Goal: Information Seeking & Learning: Learn about a topic

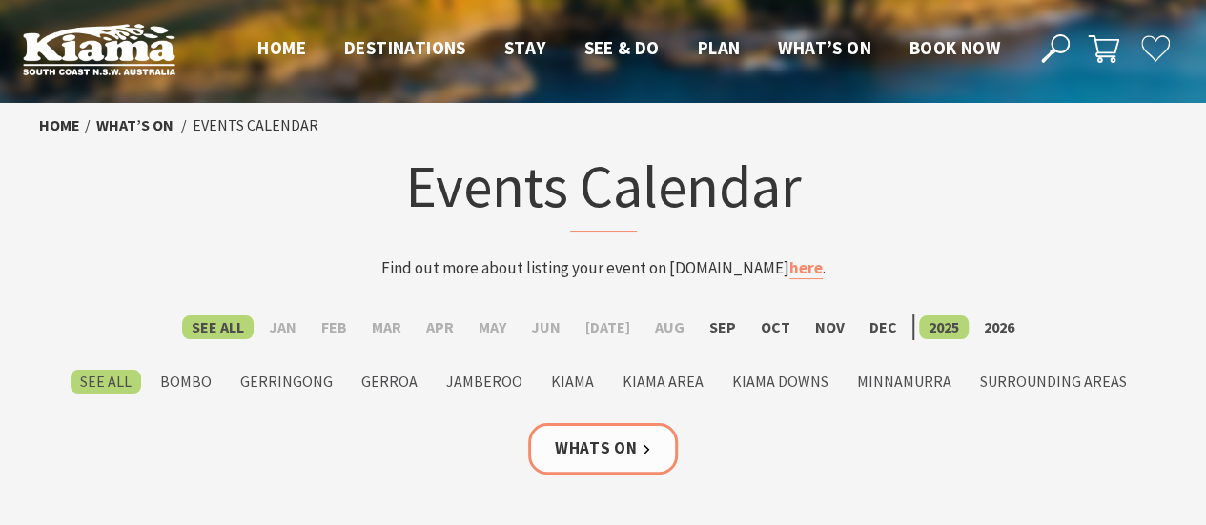
scroll to position [95, 0]
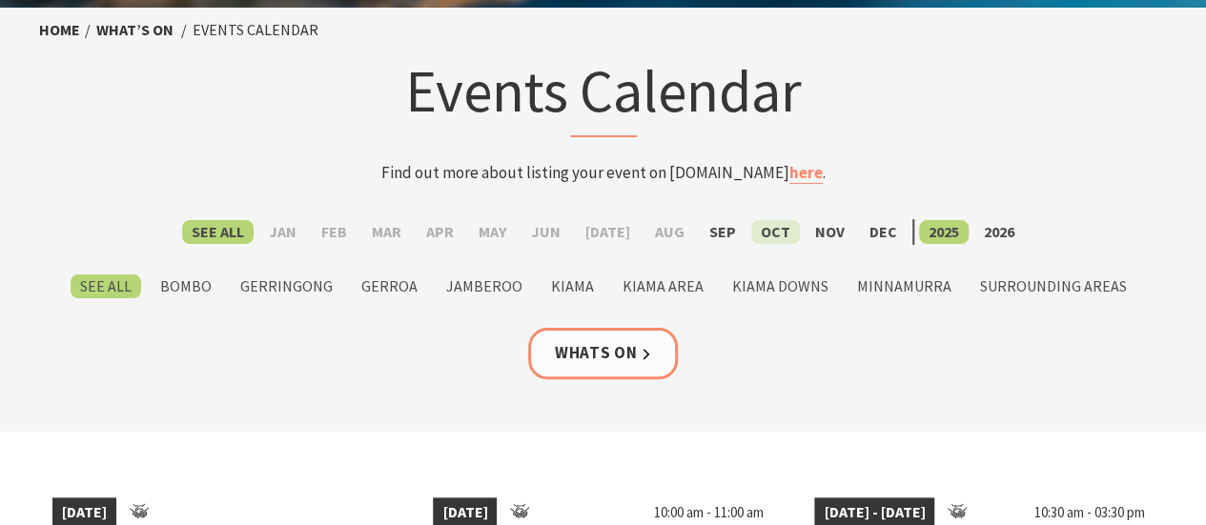
click at [769, 229] on label "Oct" at bounding box center [776, 232] width 49 height 24
click at [0, 0] on input "Oct" at bounding box center [0, 0] width 0 height 0
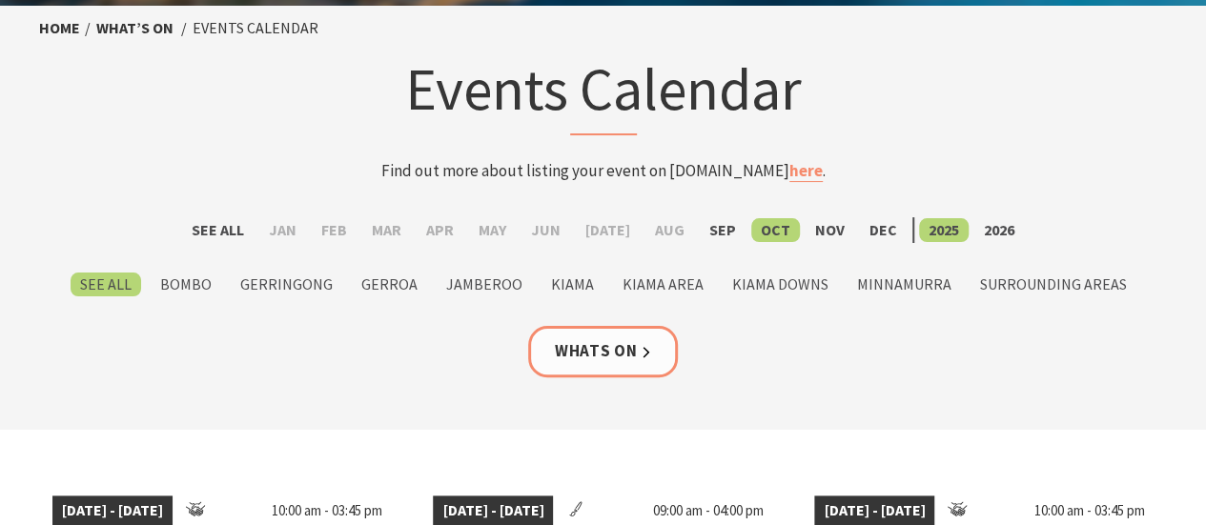
scroll to position [286, 0]
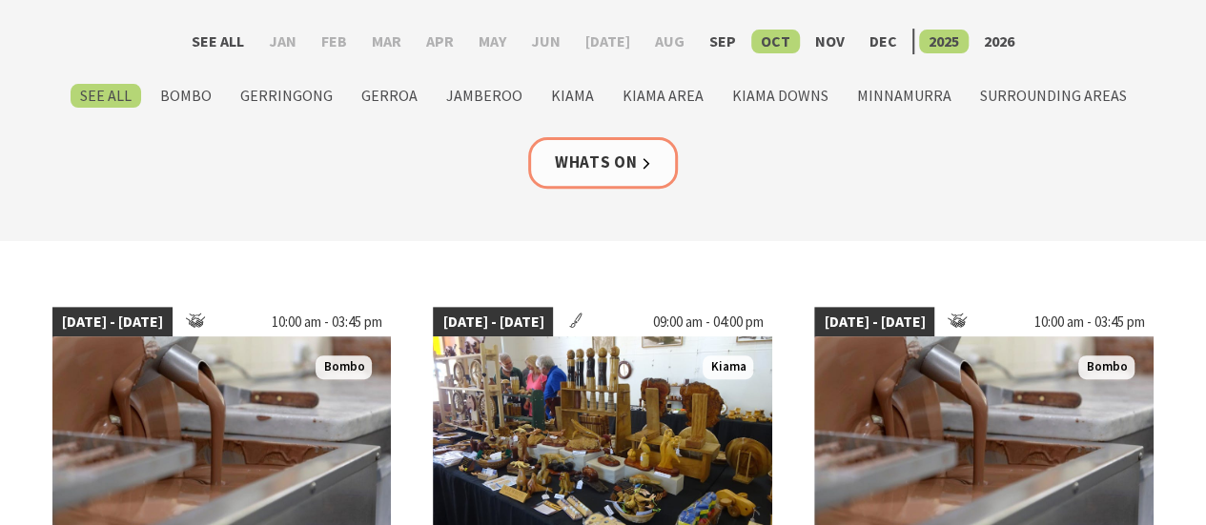
drag, startPoint x: 817, startPoint y: 41, endPoint x: 816, endPoint y: 75, distance: 34.3
click at [817, 41] on label "Nov" at bounding box center [830, 42] width 49 height 24
click at [0, 0] on input "Nov" at bounding box center [0, 0] width 0 height 0
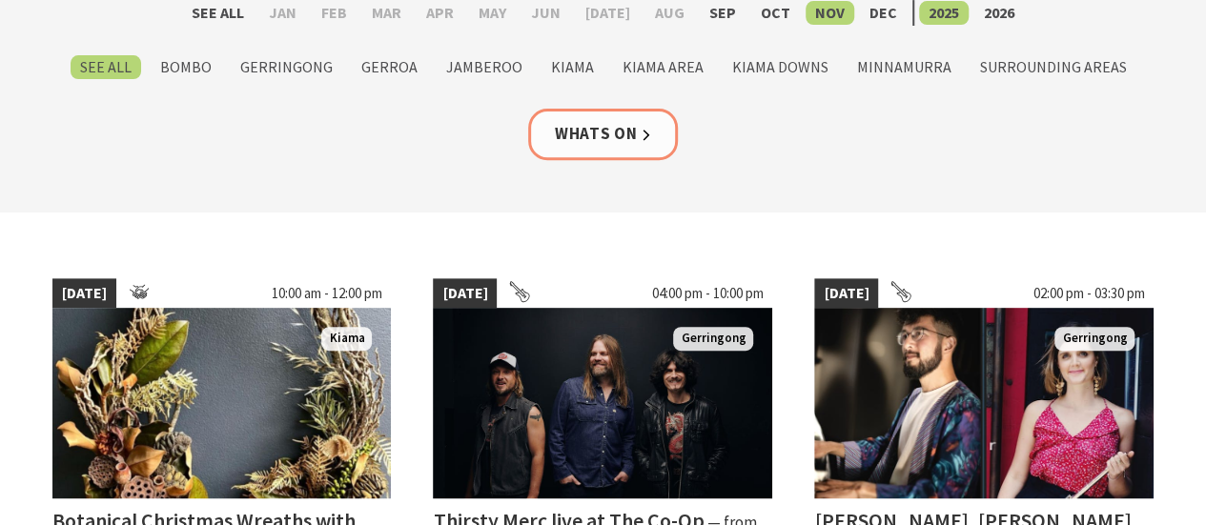
scroll to position [286, 0]
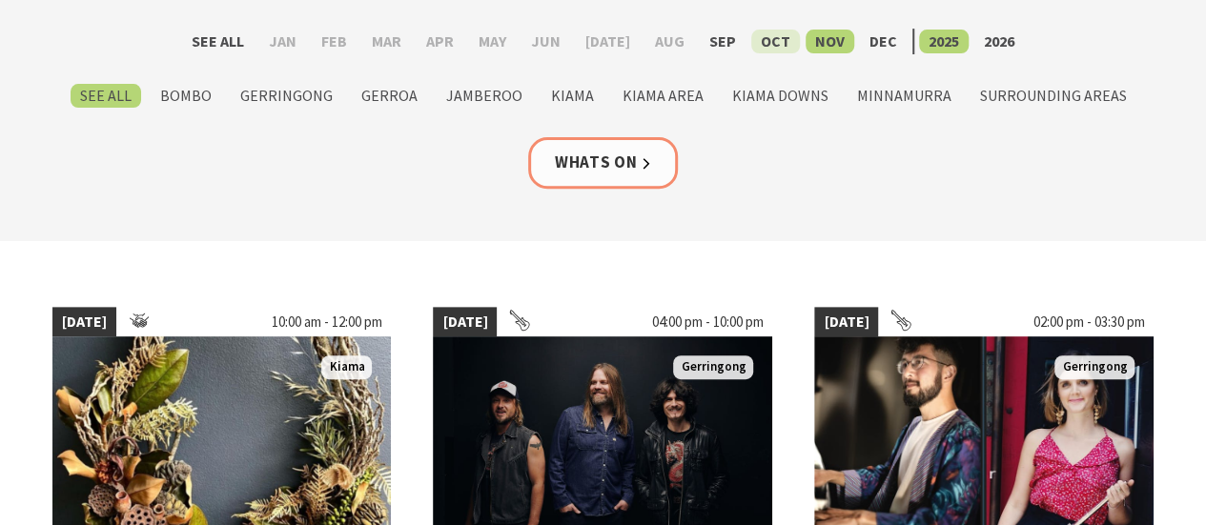
click at [754, 33] on label "Oct" at bounding box center [776, 42] width 49 height 24
click at [0, 0] on input "Oct" at bounding box center [0, 0] width 0 height 0
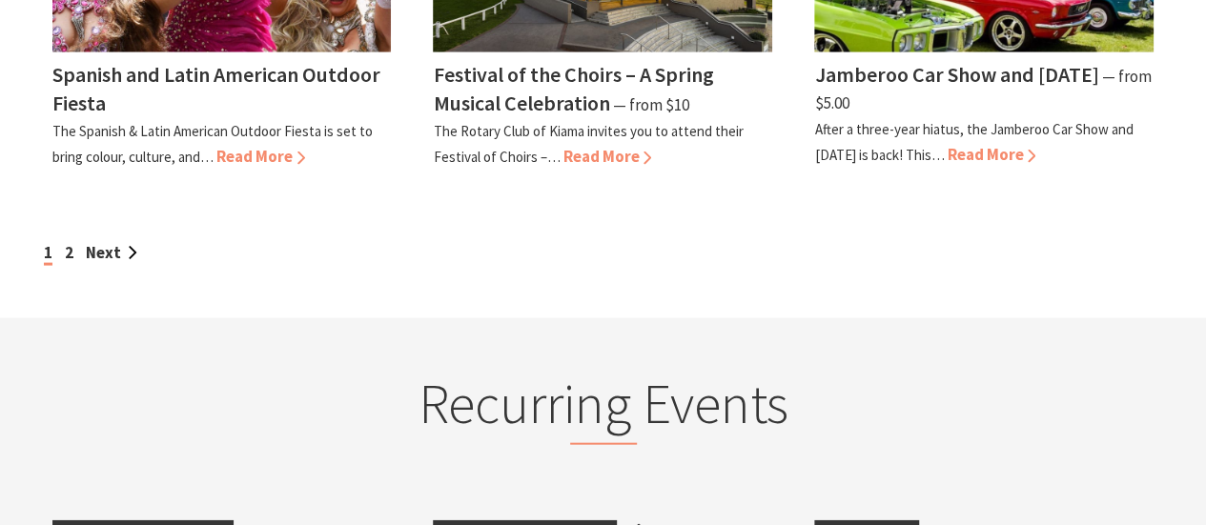
scroll to position [2003, 0]
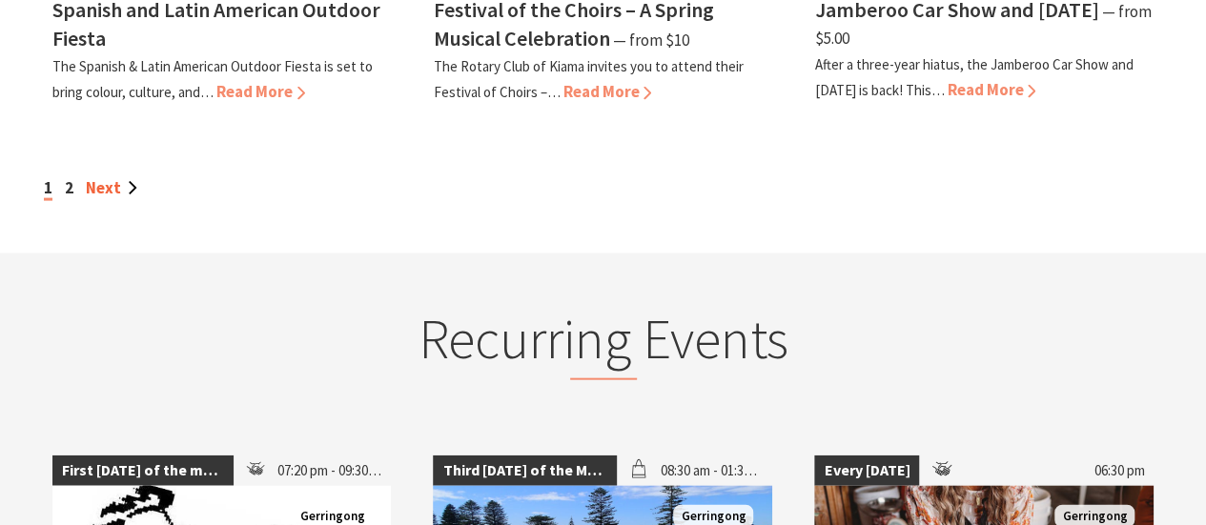
click at [104, 182] on link "Next" at bounding box center [111, 187] width 51 height 21
